Goal: Task Accomplishment & Management: Manage account settings

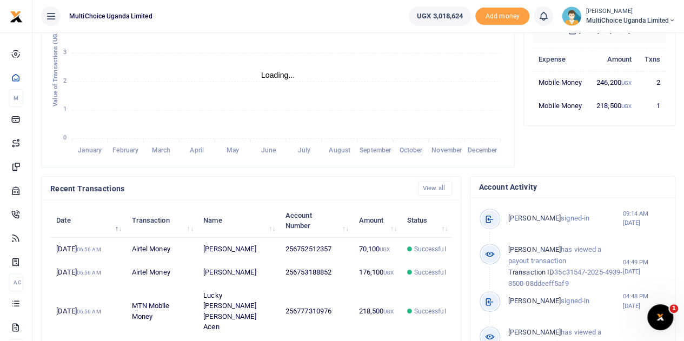
scroll to position [270, 0]
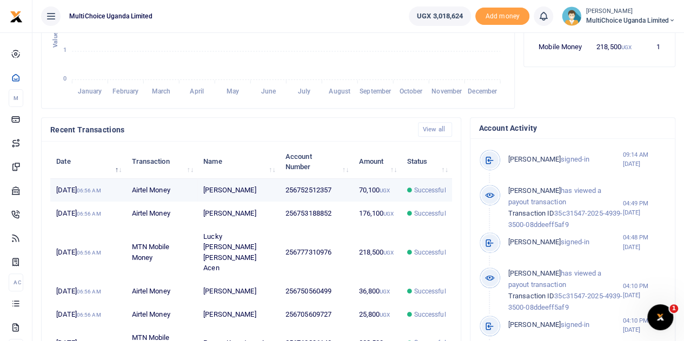
click at [424, 195] on span "Successful" at bounding box center [429, 190] width 32 height 10
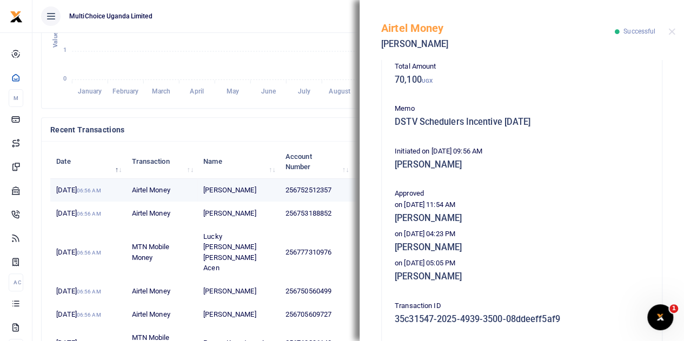
scroll to position [162, 0]
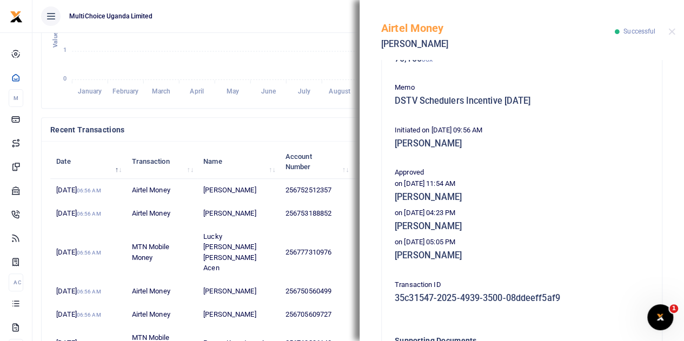
click at [306, 136] on h4 "Recent Transactions" at bounding box center [229, 130] width 359 height 12
click at [672, 31] on button "Close" at bounding box center [671, 31] width 7 height 7
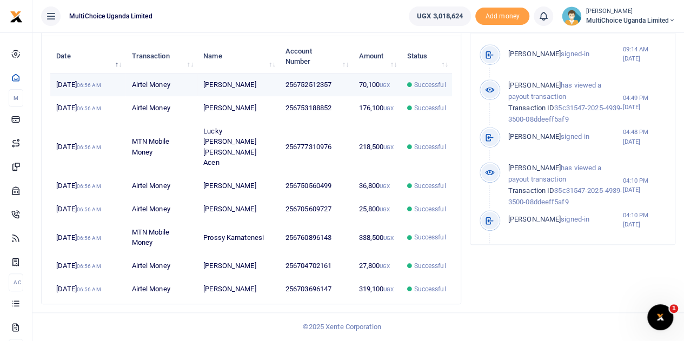
scroll to position [317, 0]
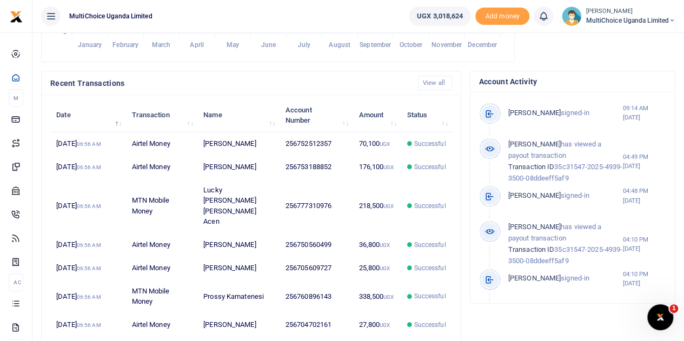
click at [643, 15] on small "[PERSON_NAME]" at bounding box center [630, 11] width 90 height 9
click at [621, 37] on link "Switch accounts" at bounding box center [633, 39] width 85 height 15
